Goal: Transaction & Acquisition: Purchase product/service

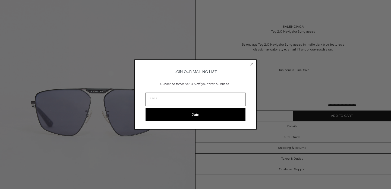
click at [251, 62] on circle "Close dialog" at bounding box center [251, 63] width 5 height 5
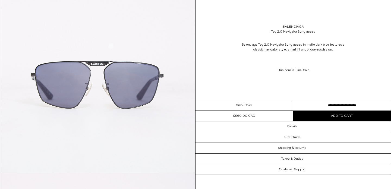
scroll to position [105, 0]
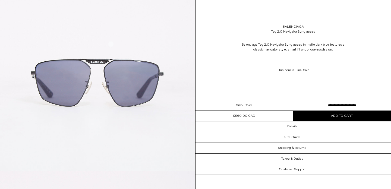
click at [309, 116] on button "Add to cart" at bounding box center [342, 116] width 98 height 10
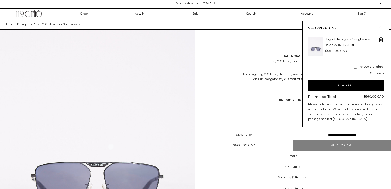
scroll to position [0, 0]
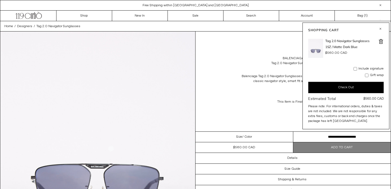
click at [327, 87] on button "Check Out" at bounding box center [345, 87] width 75 height 11
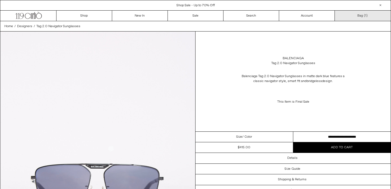
click at [364, 15] on link "Bag ( 1 )" at bounding box center [363, 16] width 56 height 10
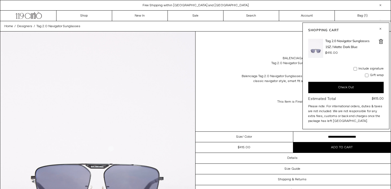
click at [340, 88] on button "Check Out" at bounding box center [345, 87] width 75 height 11
